Goal: Task Accomplishment & Management: Use online tool/utility

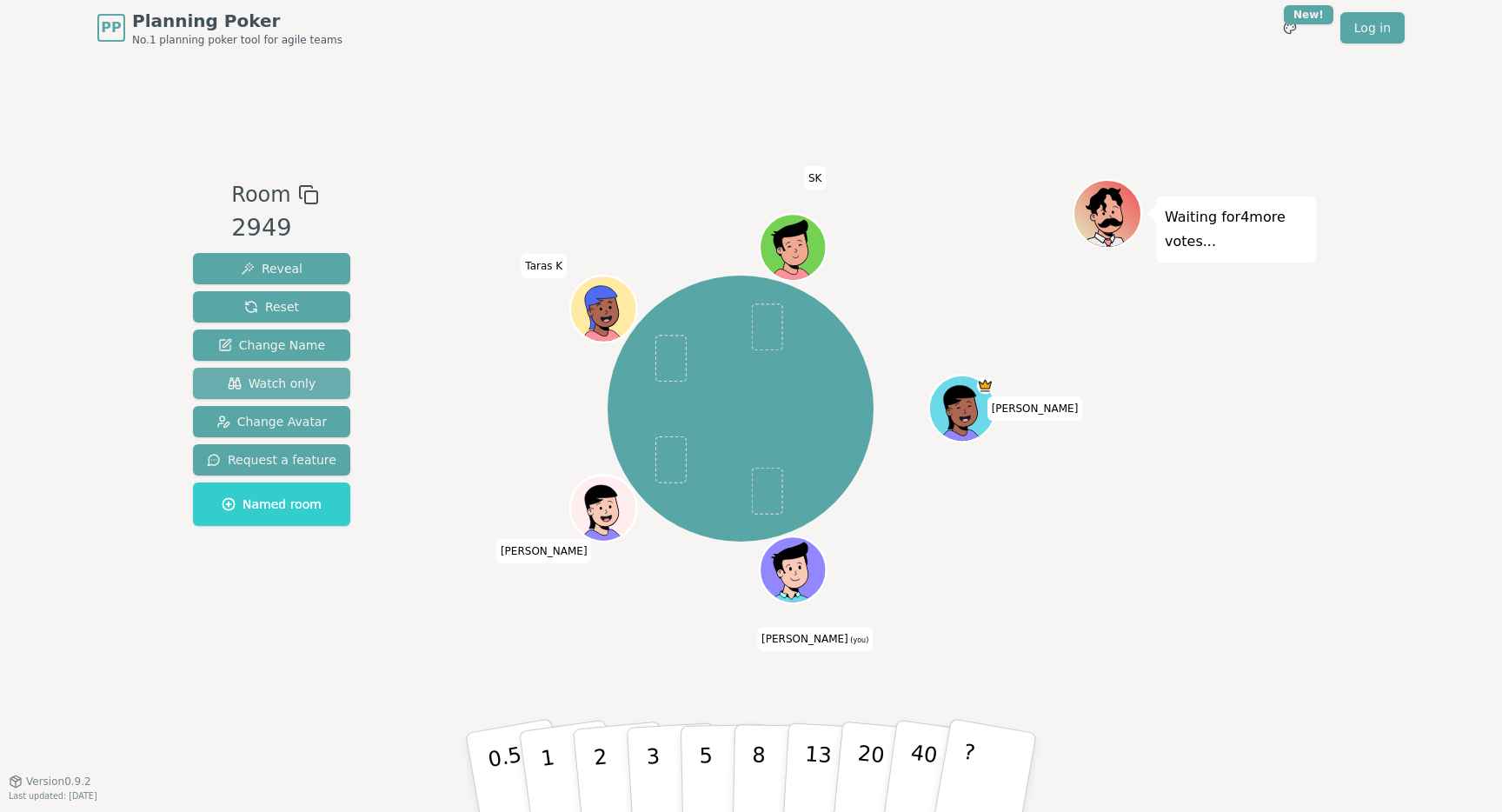
click at [286, 385] on span "Watch only" at bounding box center [272, 382] width 89 height 18
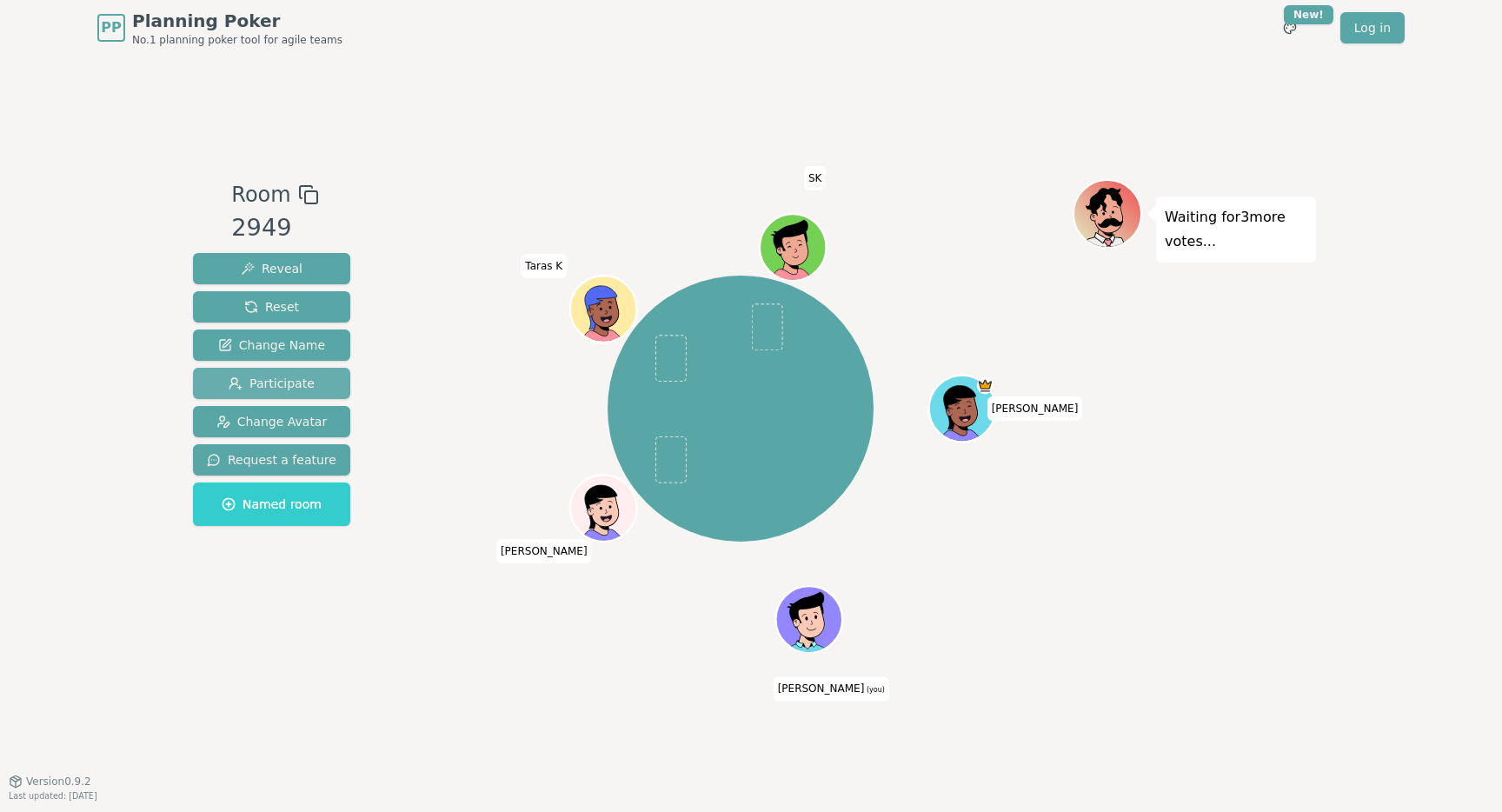
click at [286, 385] on span "Participate" at bounding box center [271, 382] width 86 height 18
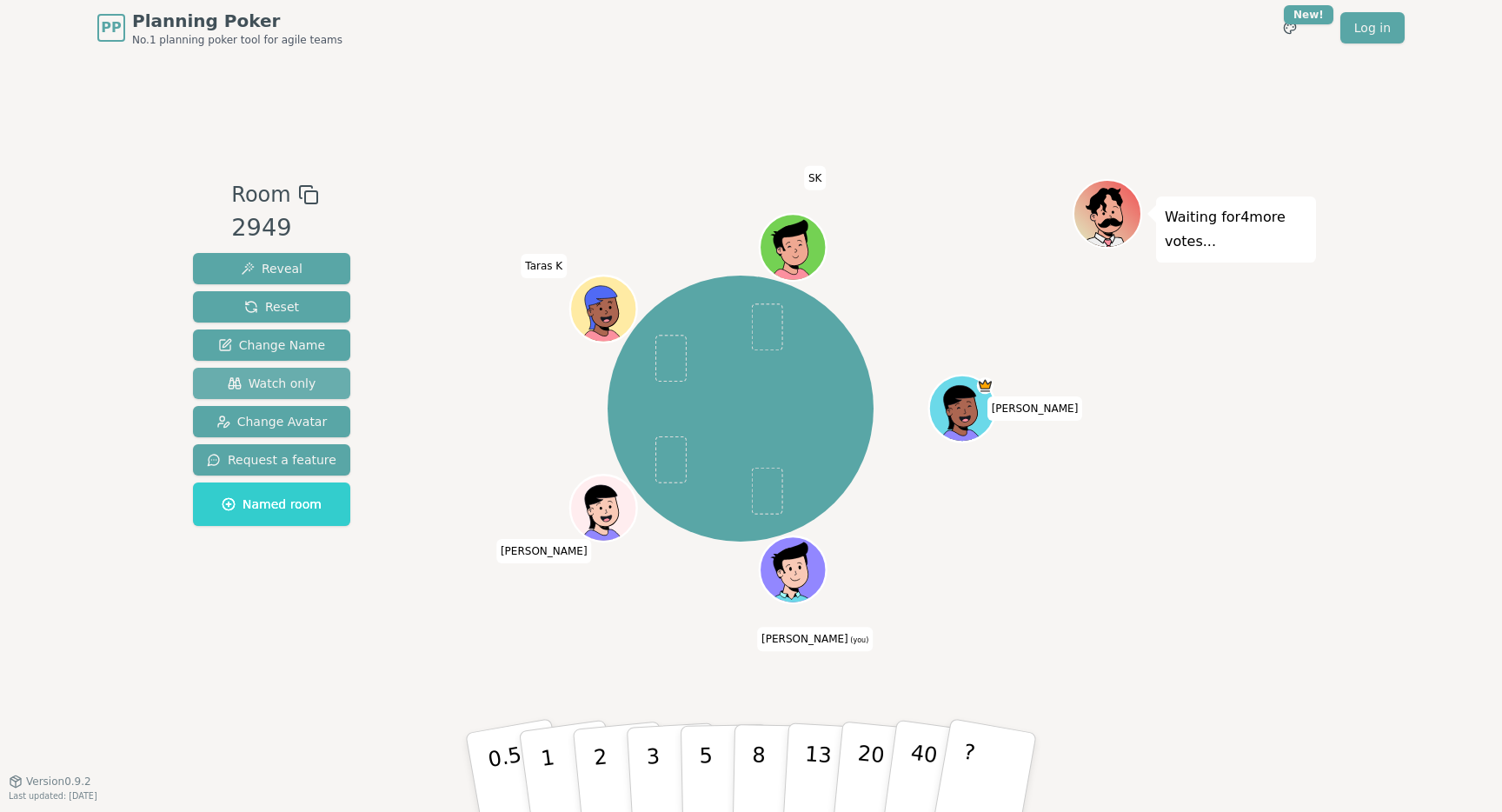
click at [286, 385] on span "Watch only" at bounding box center [272, 382] width 89 height 18
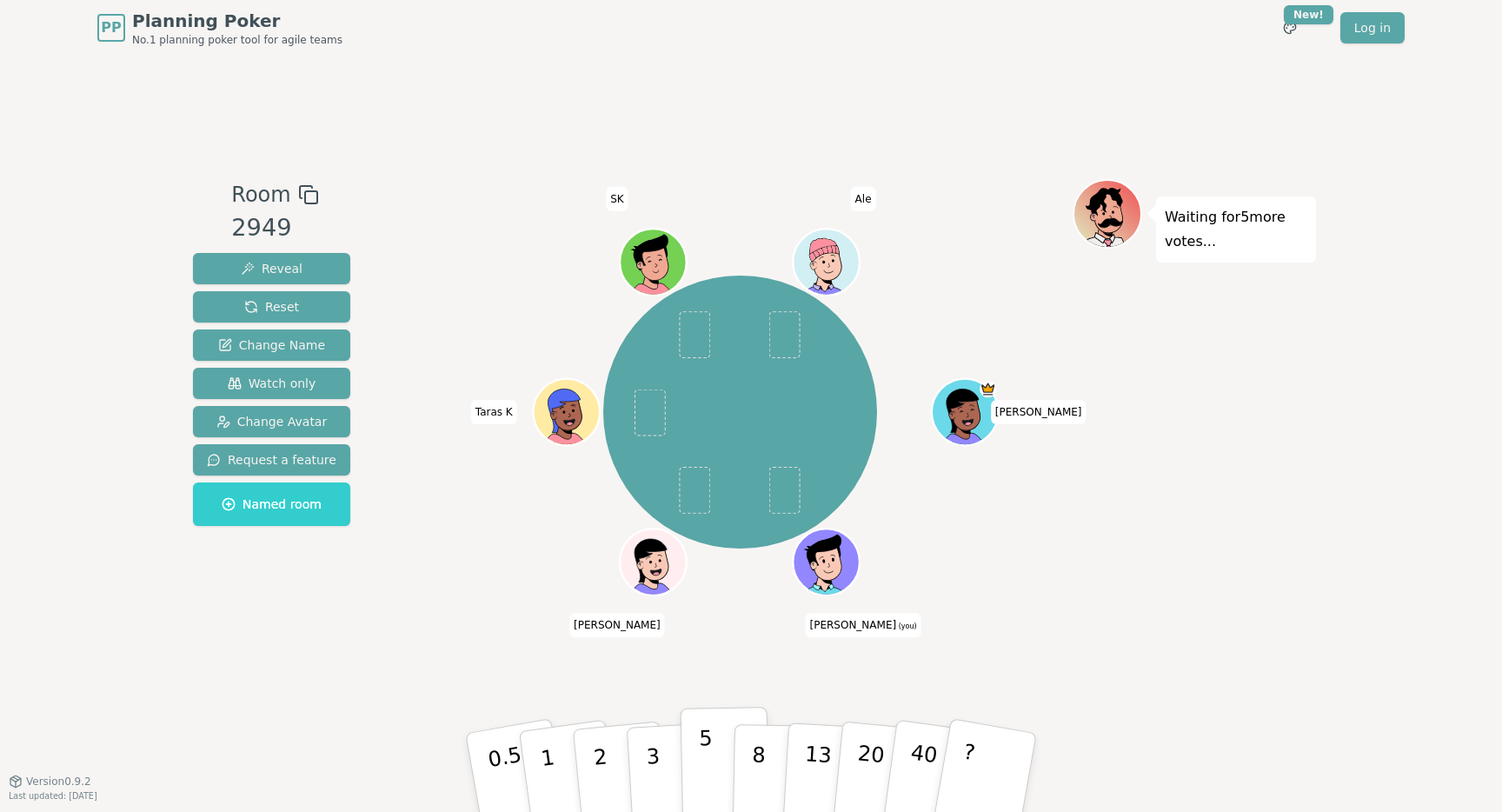
click at [715, 765] on button "5" at bounding box center [725, 772] width 89 height 132
click at [660, 768] on button "3" at bounding box center [673, 772] width 95 height 135
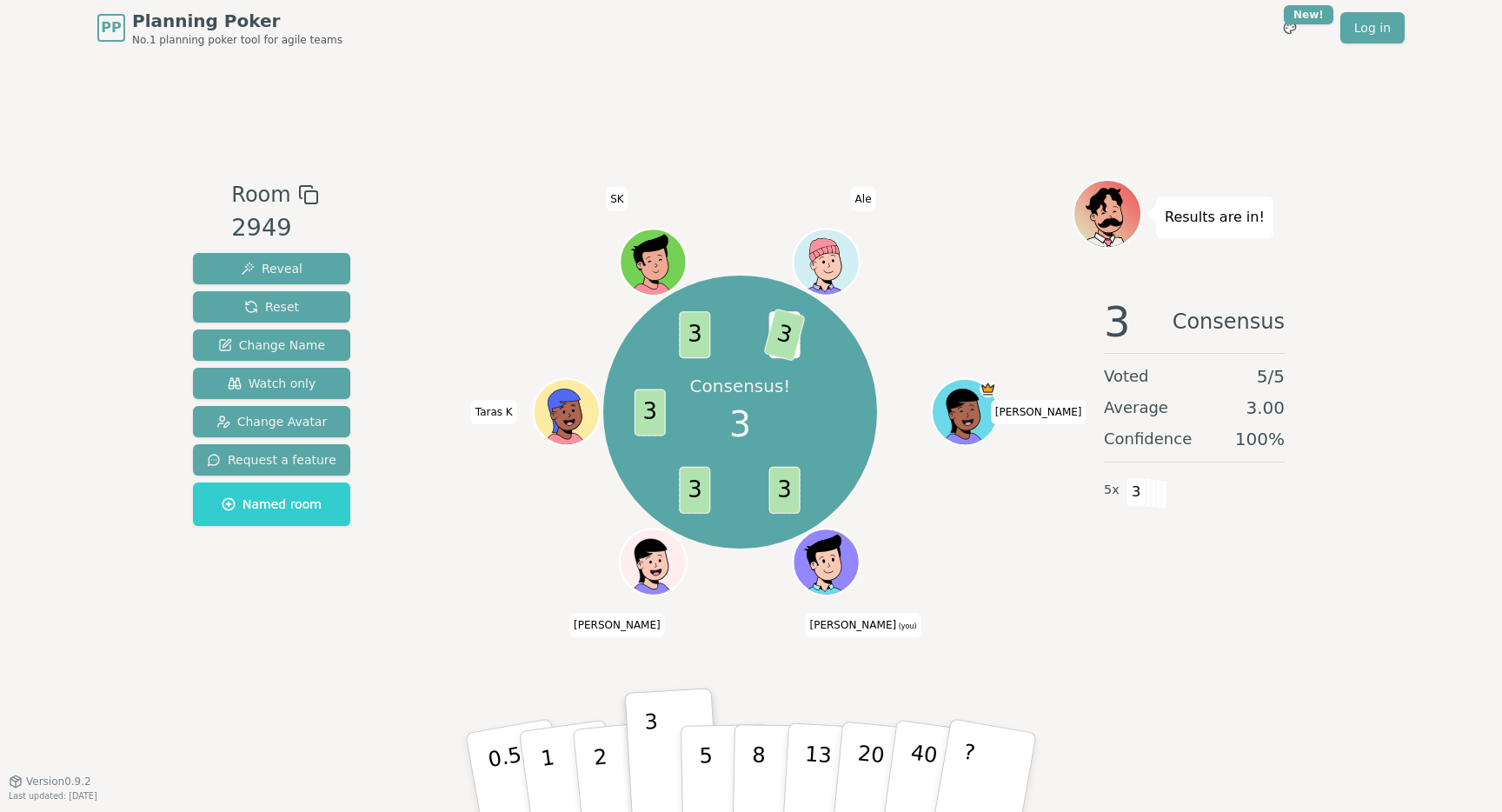
click at [1241, 664] on div "Room 2949 Reveal Reset Change Name Watch only Change Avatar Request a feature N…" at bounding box center [751, 418] width 1130 height 724
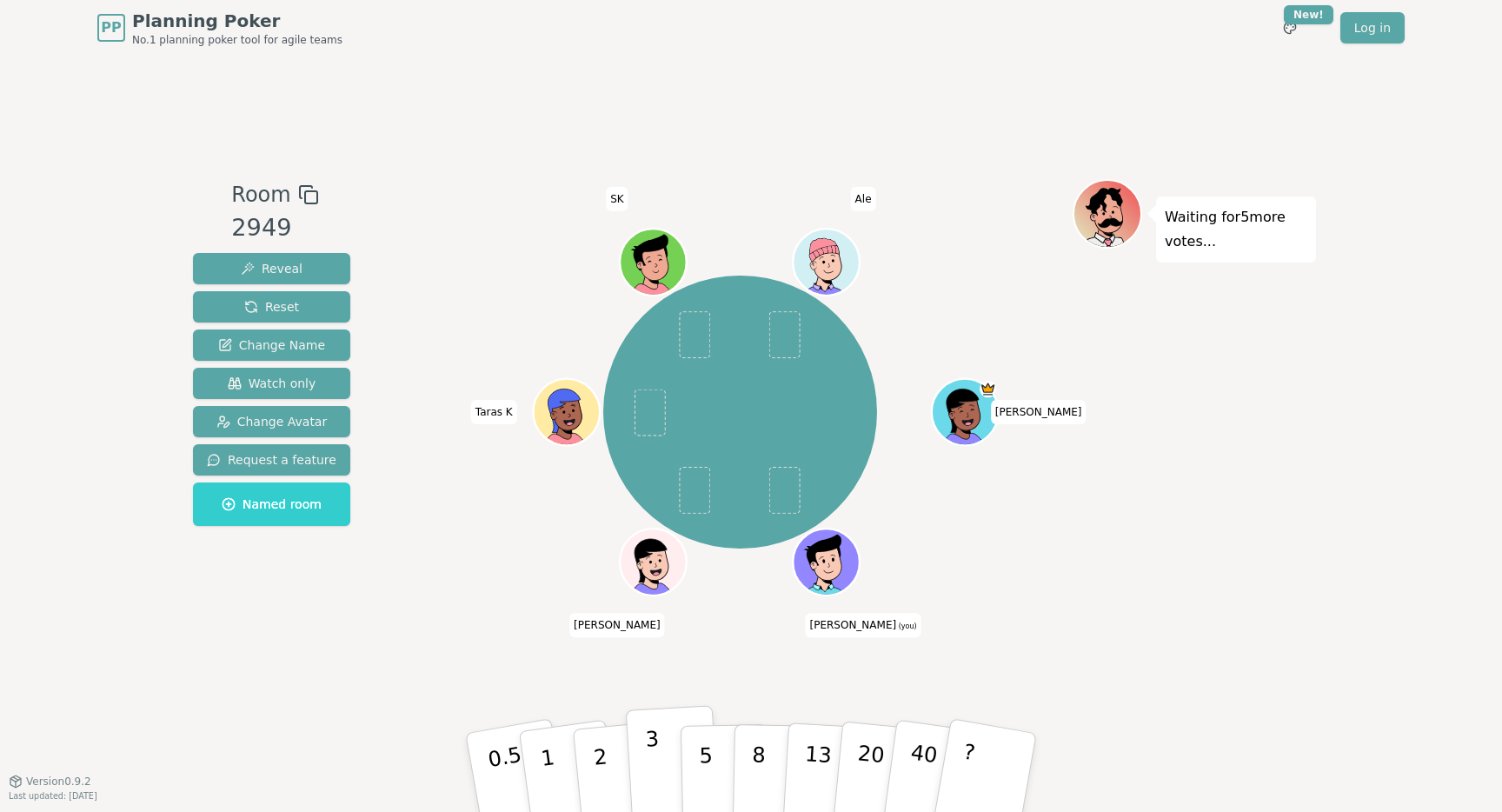
click at [648, 770] on p "3" at bounding box center [655, 773] width 19 height 95
click at [595, 763] on p "2" at bounding box center [602, 774] width 23 height 95
click at [288, 647] on div "Room 2949 Reveal Reset Change Name Watch only Change Avatar Request a feature N…" at bounding box center [272, 418] width 171 height 478
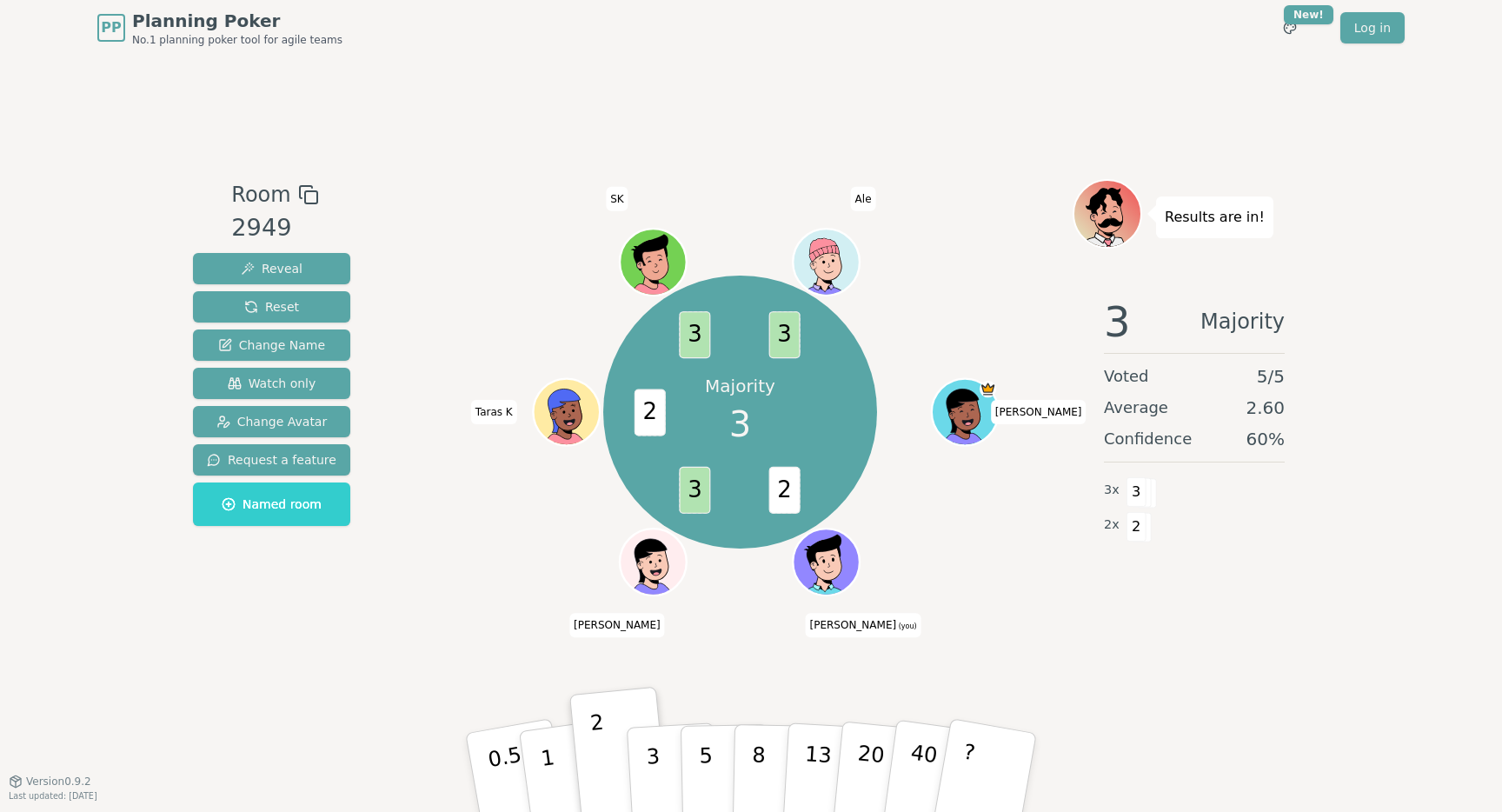
click at [397, 635] on div "Room 2949 Reveal Reset Change Name Watch only Change Avatar Request a feature N…" at bounding box center [751, 418] width 1130 height 478
click at [653, 771] on p "3" at bounding box center [655, 773] width 19 height 95
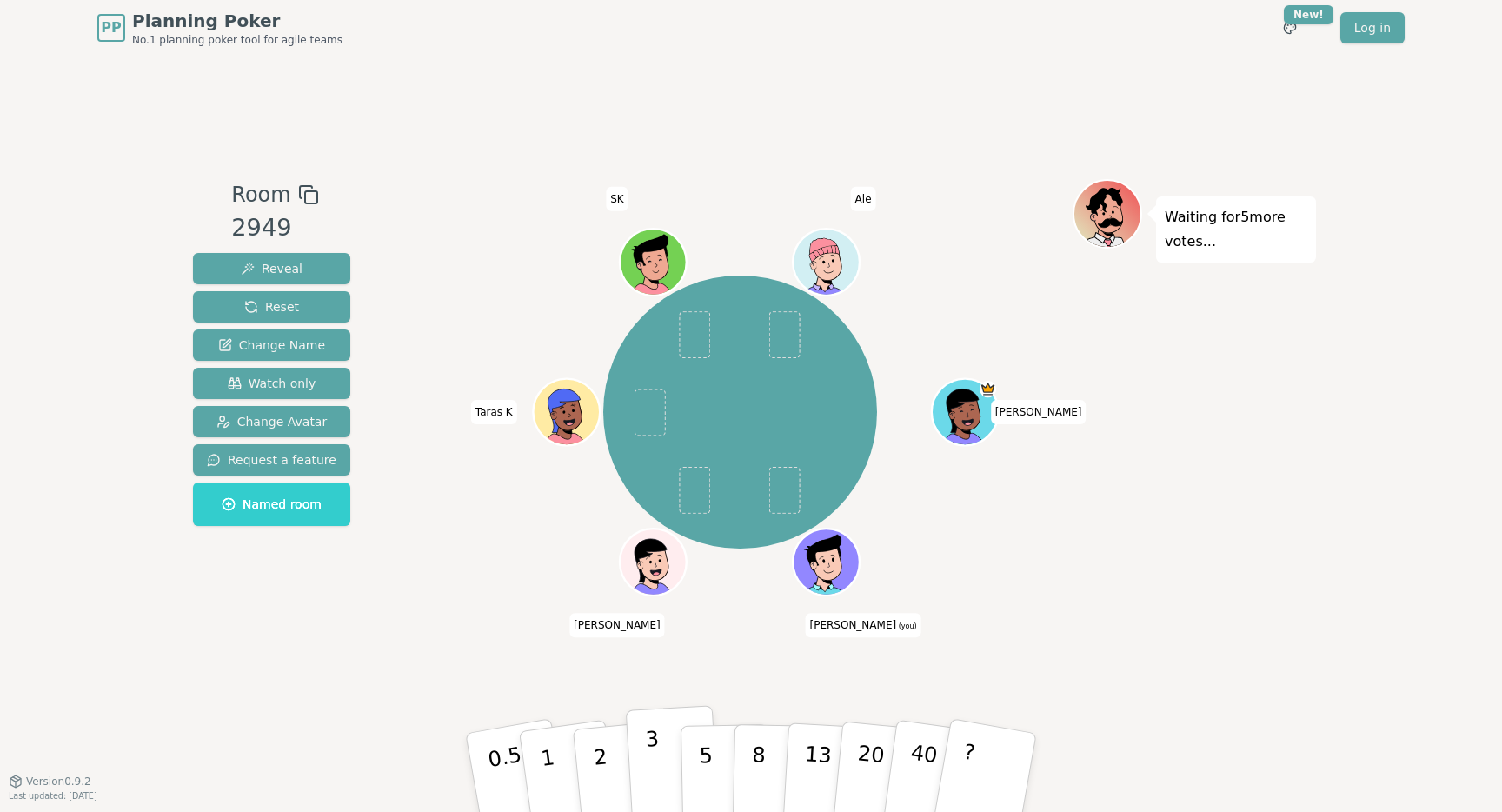
click at [650, 757] on p "3" at bounding box center [655, 773] width 19 height 95
click at [616, 767] on button "2" at bounding box center [620, 773] width 99 height 138
click at [543, 752] on p "1" at bounding box center [550, 774] width 26 height 95
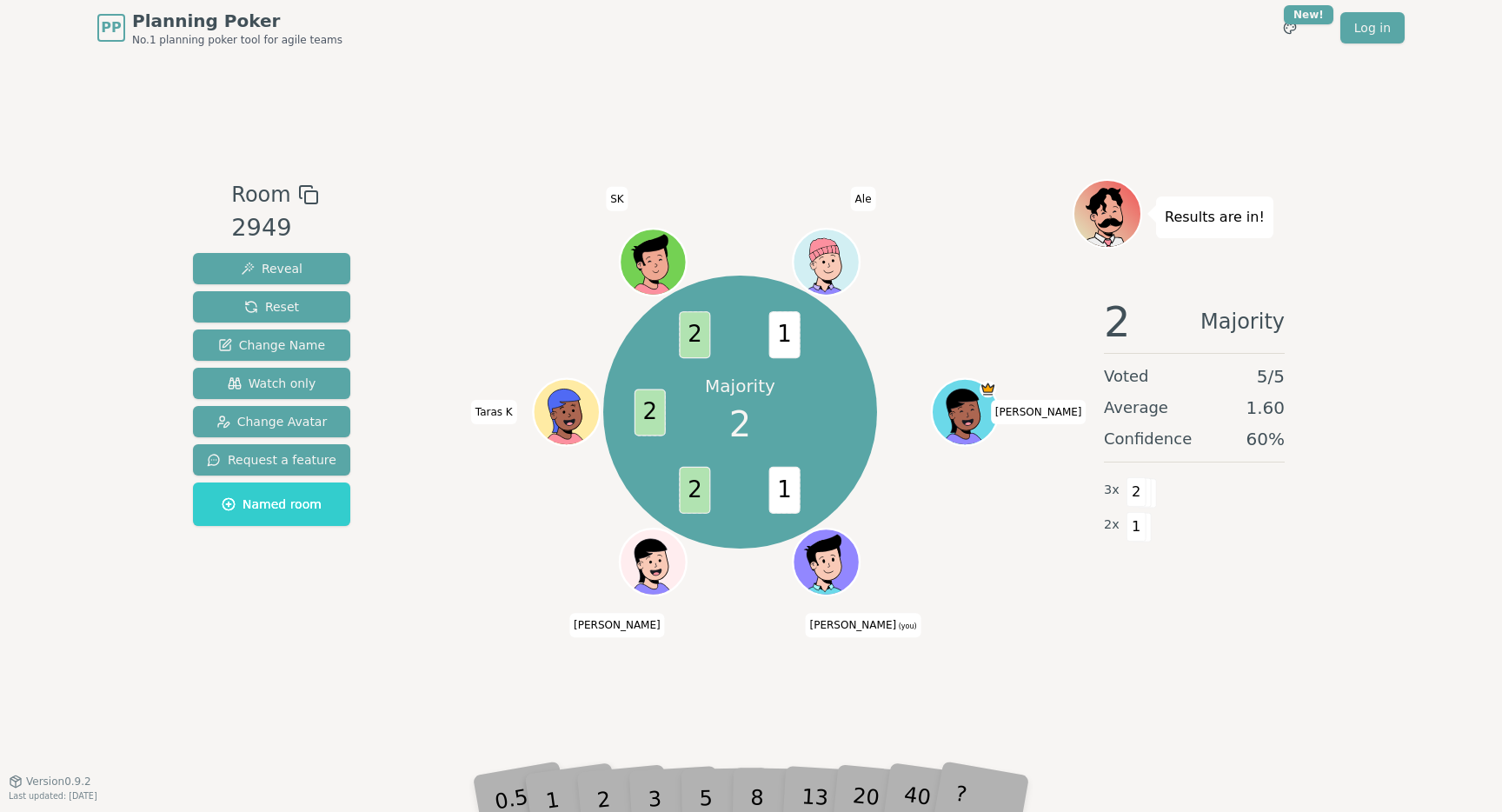
click at [302, 630] on div "Room 2949 Reveal Reset Change Name Watch only Change Avatar Request a feature N…" at bounding box center [272, 418] width 171 height 478
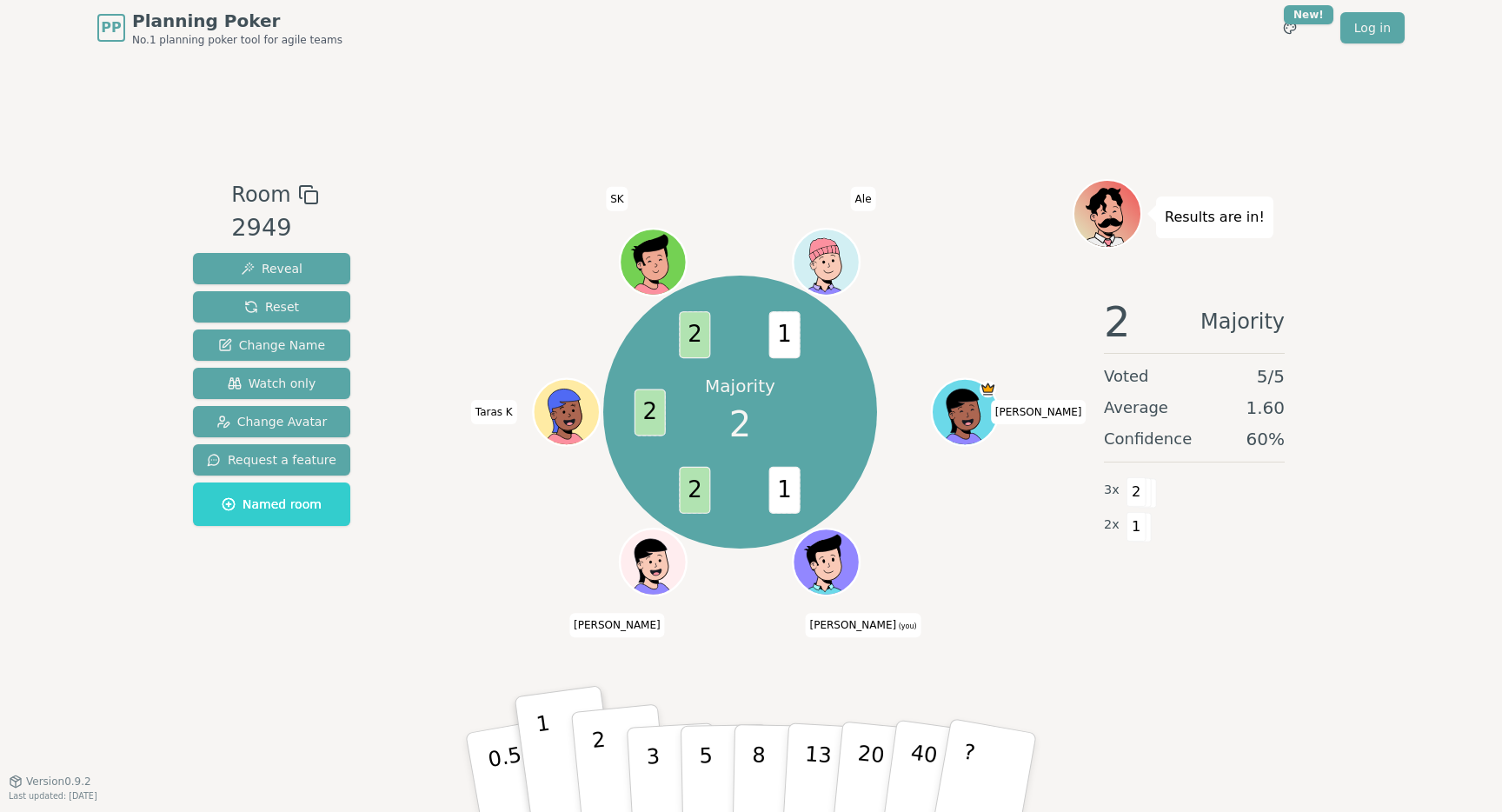
click at [598, 773] on p "2" at bounding box center [602, 774] width 23 height 95
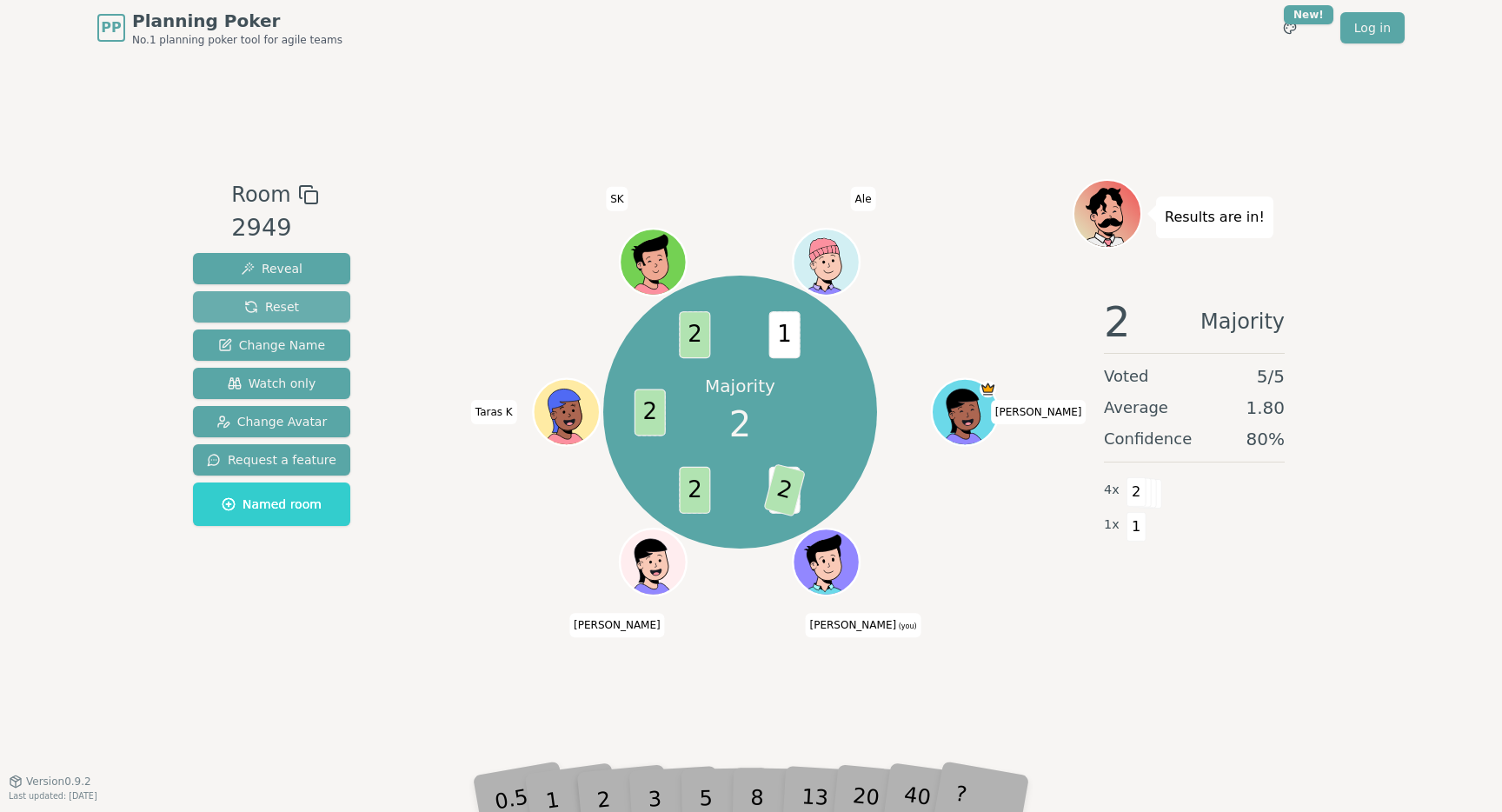
click at [260, 305] on span "Reset" at bounding box center [271, 306] width 54 height 18
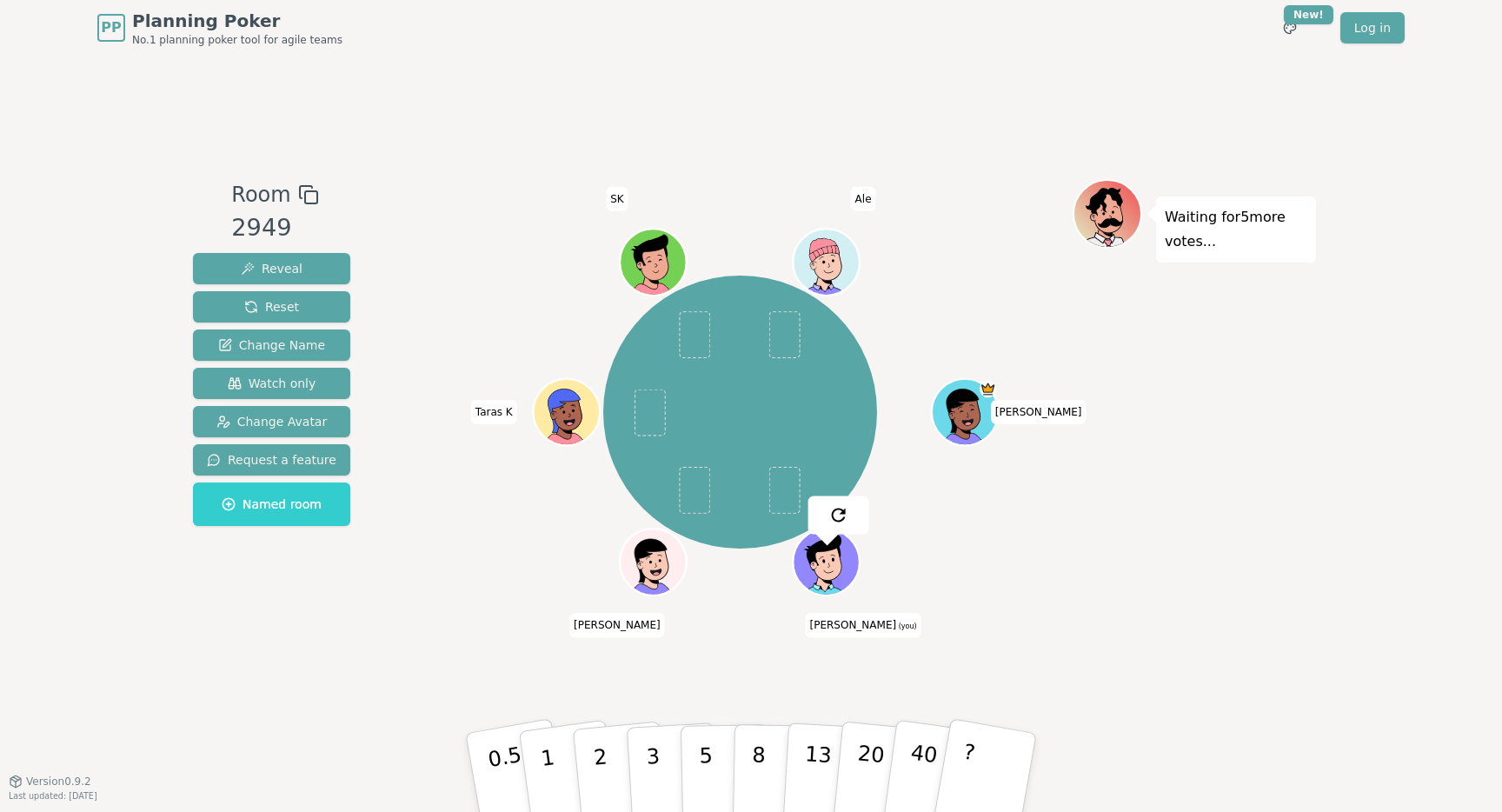
drag, startPoint x: 254, startPoint y: 680, endPoint x: 310, endPoint y: 662, distance: 58.8
click at [256, 679] on div "Room 2949 Reveal Reset Change Name Watch only Change Avatar Request a feature N…" at bounding box center [751, 418] width 1130 height 724
click at [325, 653] on div "Room 2949 Reveal Reset Change Name Watch only Change Avatar Request a feature N…" at bounding box center [272, 418] width 171 height 478
click at [601, 772] on p "2" at bounding box center [602, 774] width 23 height 95
click at [1026, 625] on div "[PERSON_NAME] [PERSON_NAME] (you) [PERSON_NAME] K SK Ale" at bounding box center [739, 418] width 665 height 478
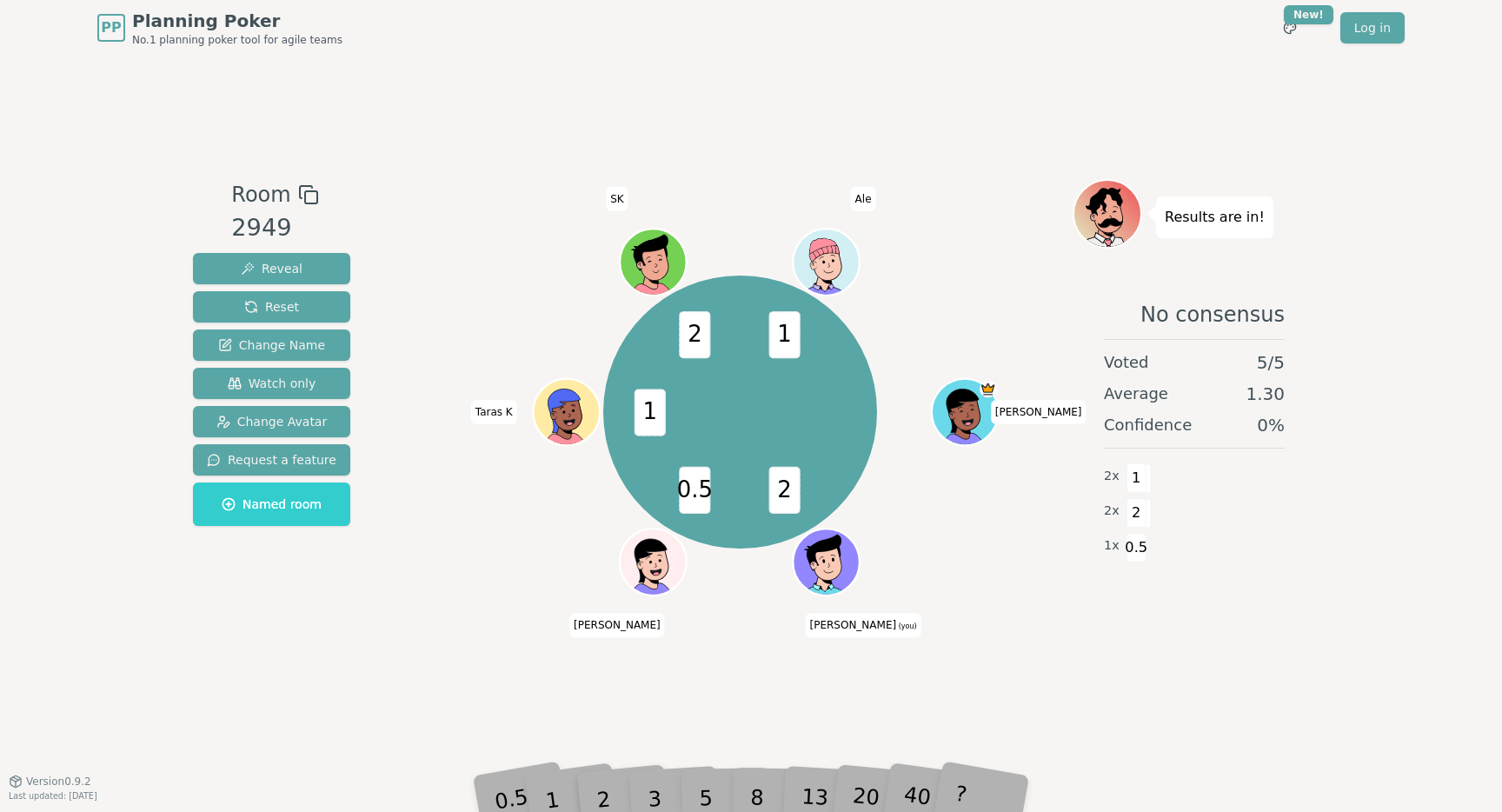
click at [340, 646] on div "Room 2949 Reveal Reset Change Name Watch only Change Avatar Request a feature N…" at bounding box center [272, 418] width 171 height 478
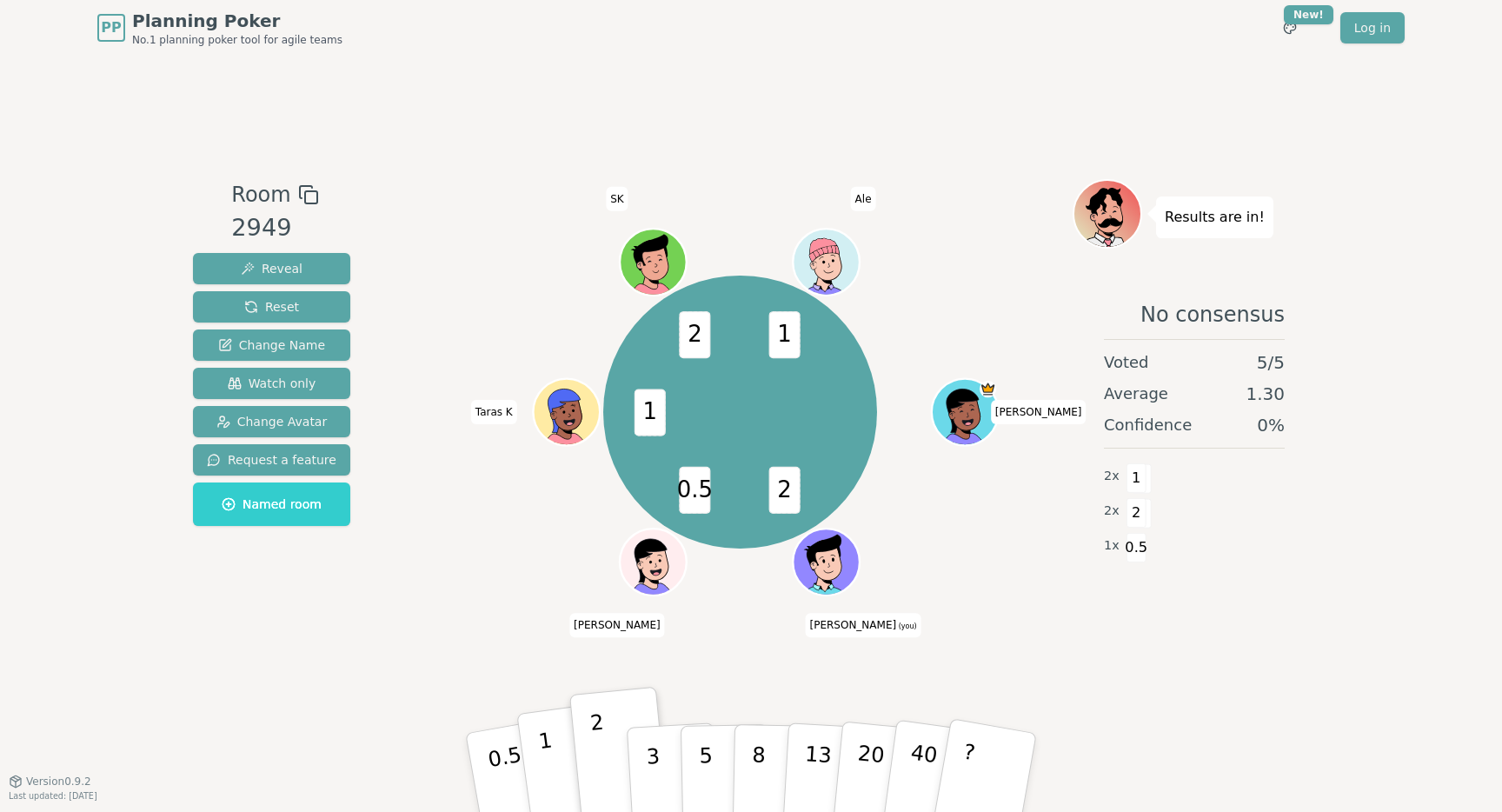
click at [553, 756] on button "1" at bounding box center [568, 772] width 103 height 141
